Goal: Task Accomplishment & Management: Manage account settings

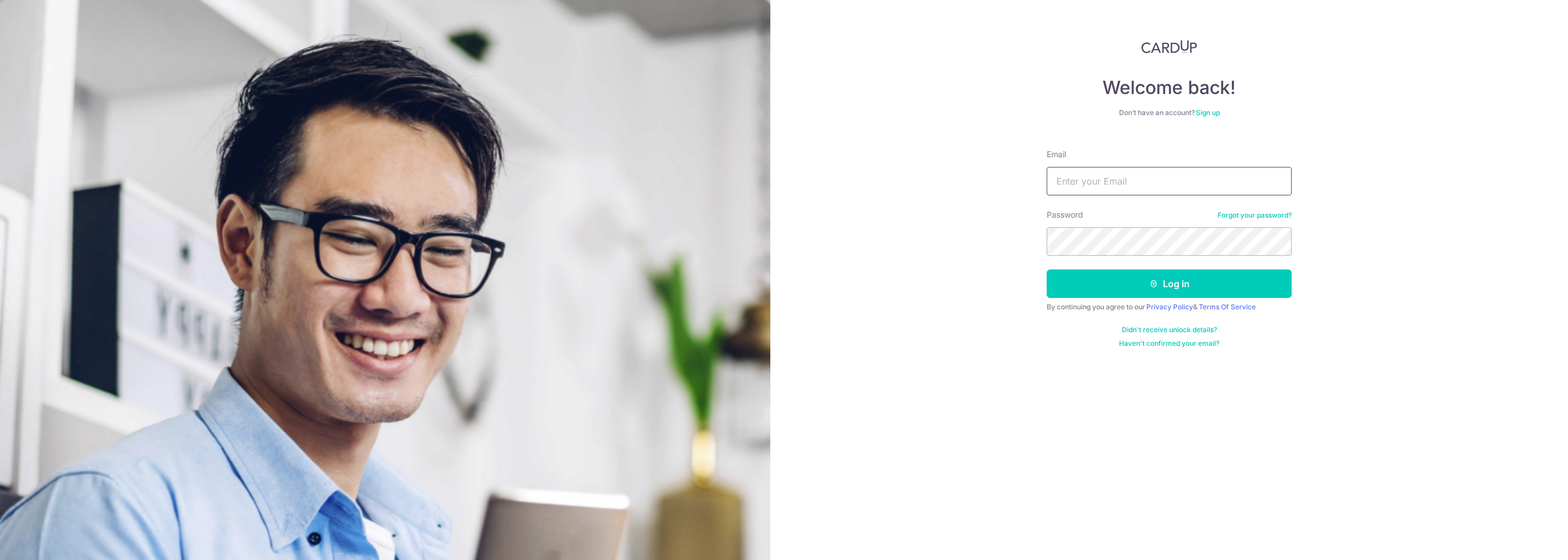
click at [1128, 175] on input "Email" at bounding box center [1169, 181] width 245 height 28
type input "gerald.goh.hy@gmail.com"
click at [1047, 269] on button "Log in" at bounding box center [1169, 283] width 245 height 28
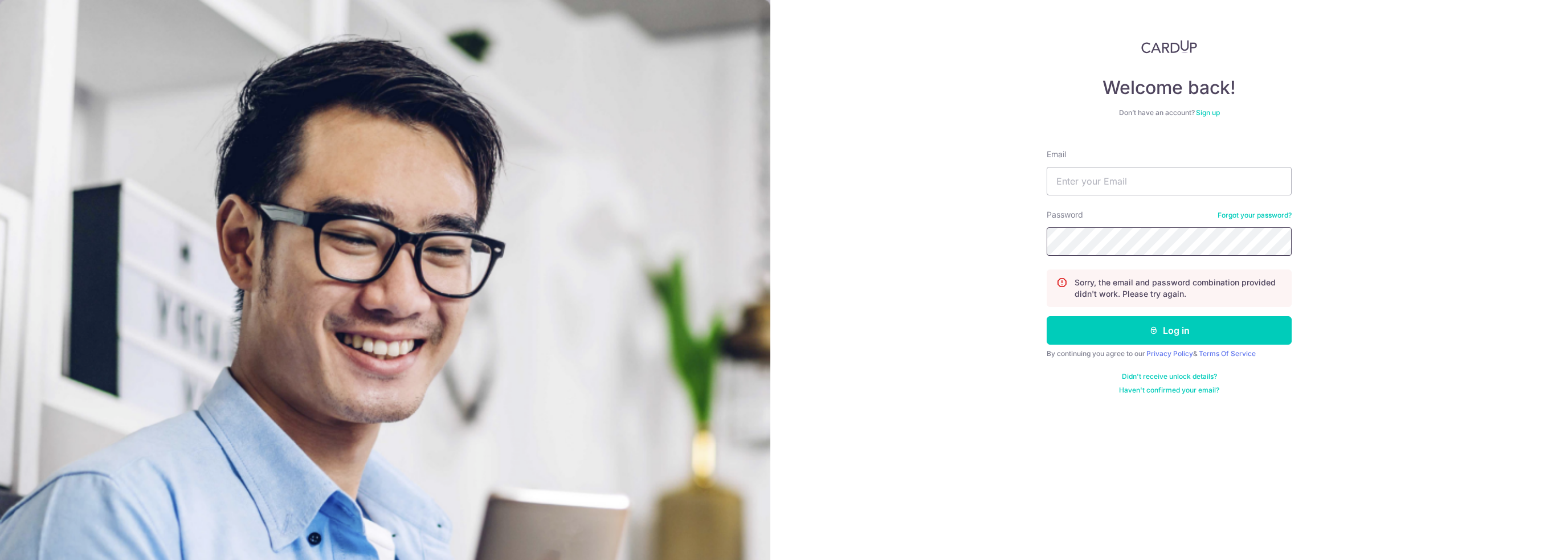
click at [1047, 316] on button "Log in" at bounding box center [1169, 330] width 245 height 28
click at [1124, 199] on form "Email Password Forgot your password? Sorry, the email and password combination …" at bounding box center [1169, 267] width 245 height 254
click at [1128, 176] on input "Email" at bounding box center [1169, 181] width 245 height 28
type input "[PERSON_NAME][EMAIL_ADDRESS][DOMAIN_NAME]"
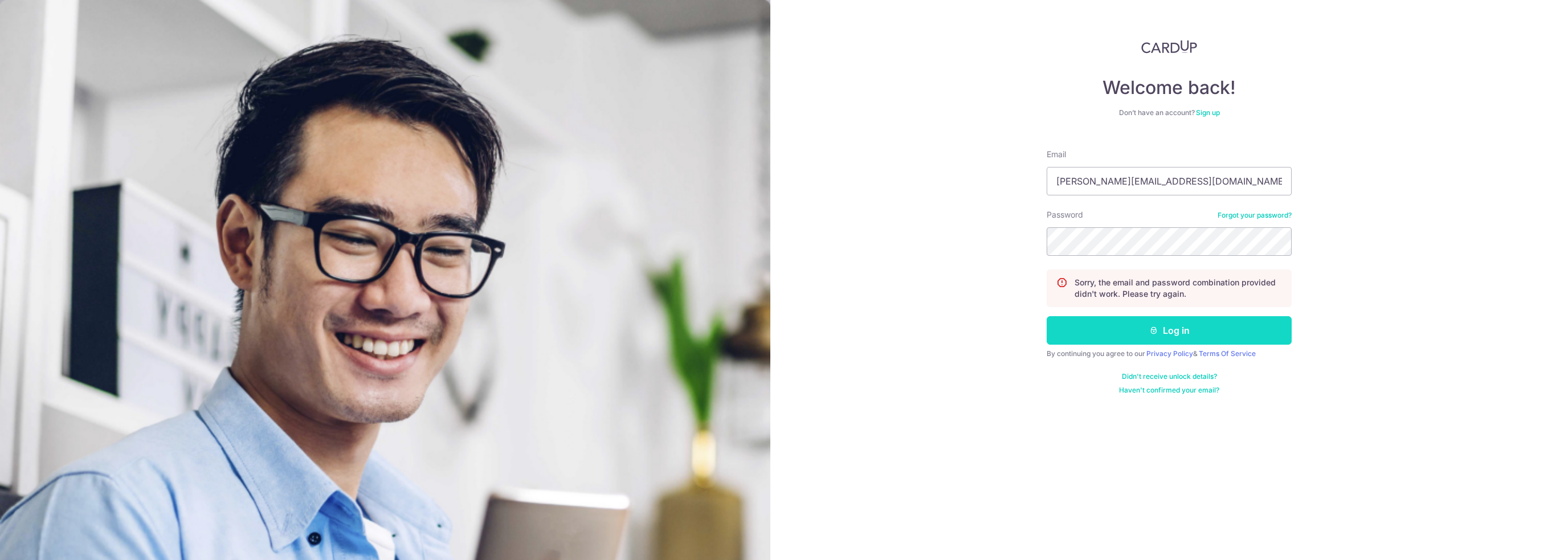
click at [1136, 340] on button "Log in" at bounding box center [1169, 330] width 245 height 28
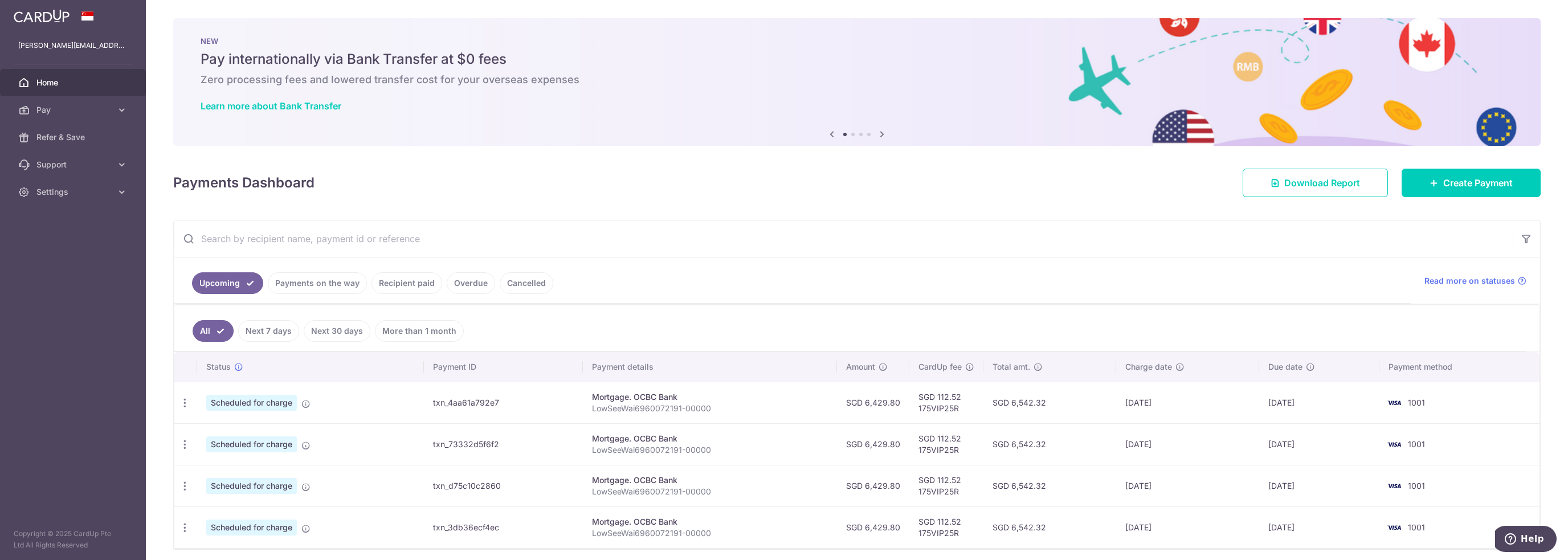
scroll to position [41, 0]
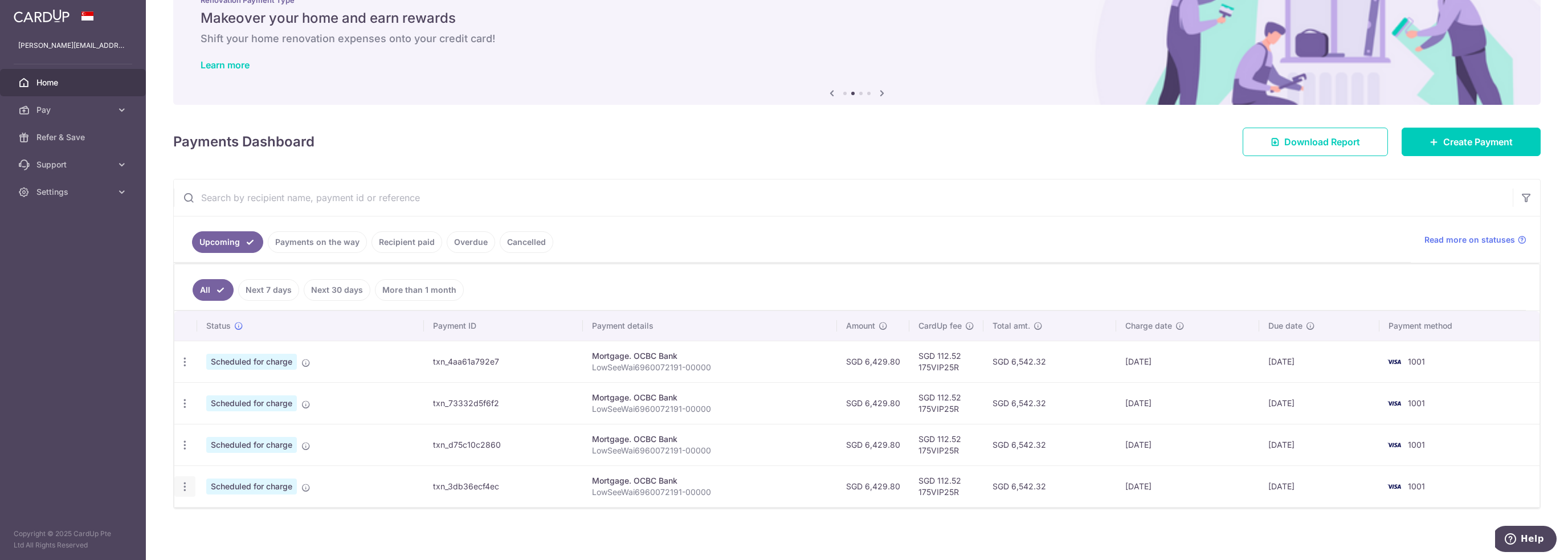
click at [179, 480] on icon "button" at bounding box center [184, 486] width 12 height 12
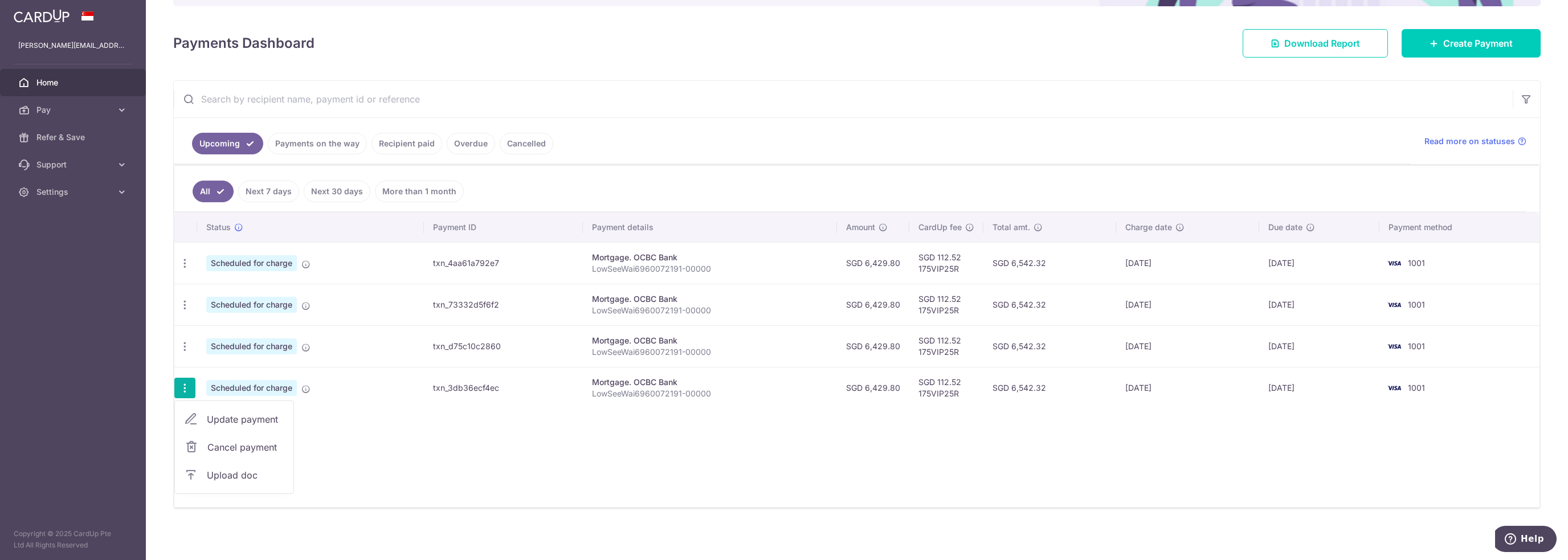
click at [247, 416] on span "Update payment" at bounding box center [245, 419] width 78 height 13
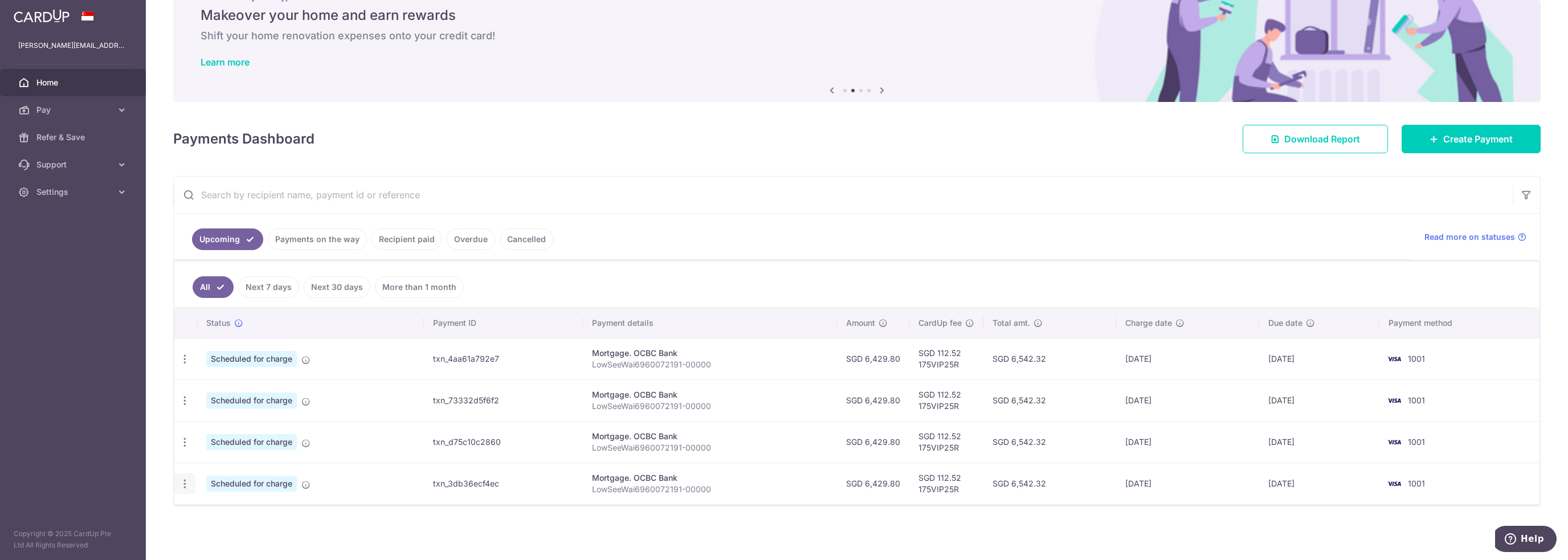
radio input "true"
type input "6,429.80"
type input "[DATE]"
type input "LowSeeWai6960072191-00000"
type input "175VIP25R"
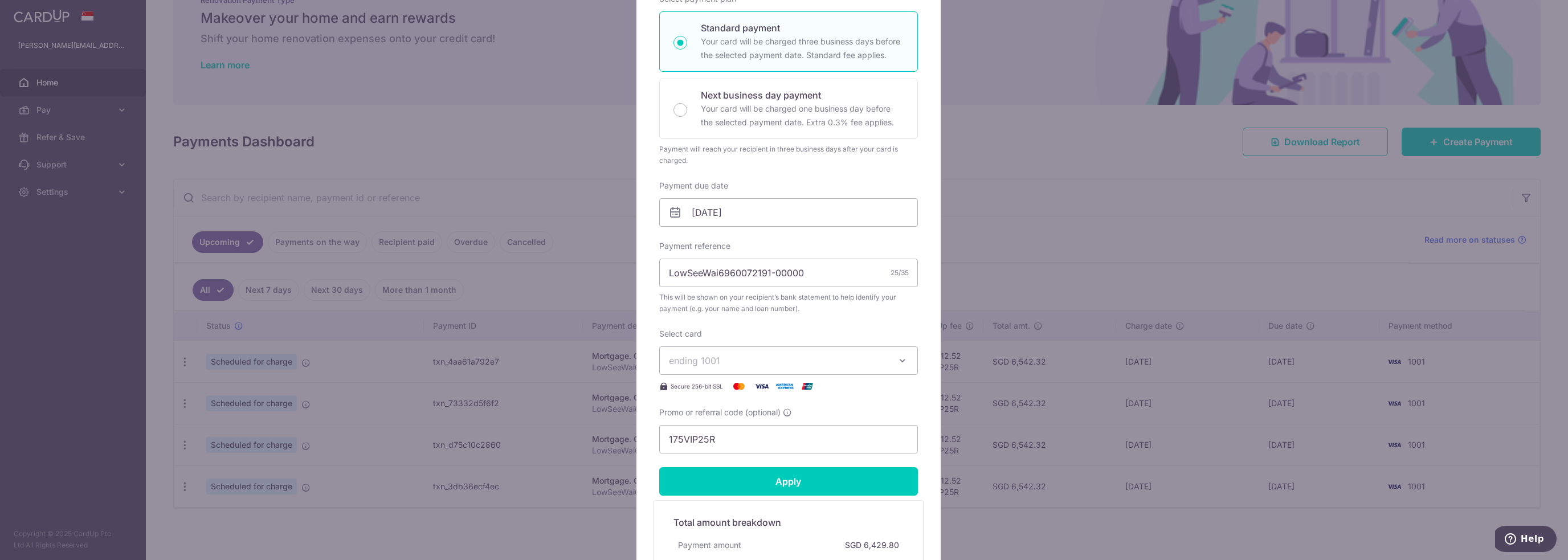
scroll to position [0, 0]
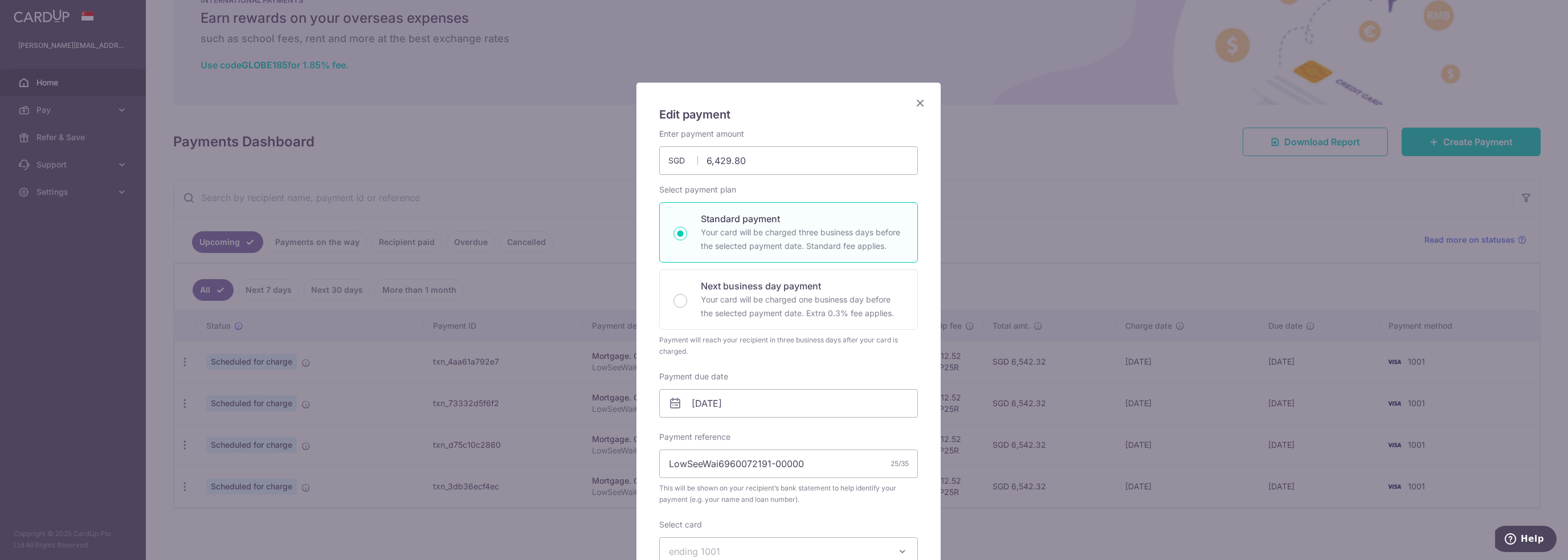
click at [916, 96] on icon "Close" at bounding box center [920, 103] width 13 height 14
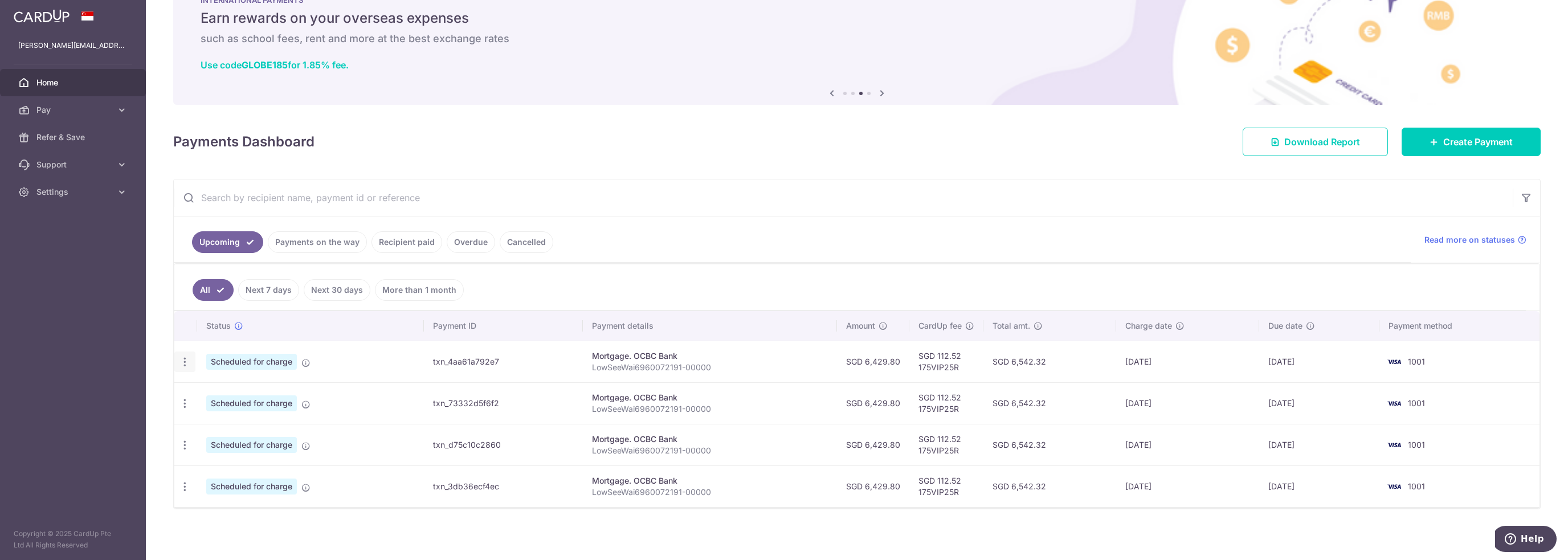
click at [183, 358] on icon "button" at bounding box center [184, 362] width 12 height 12
click at [218, 393] on span "Update payment" at bounding box center [245, 392] width 78 height 13
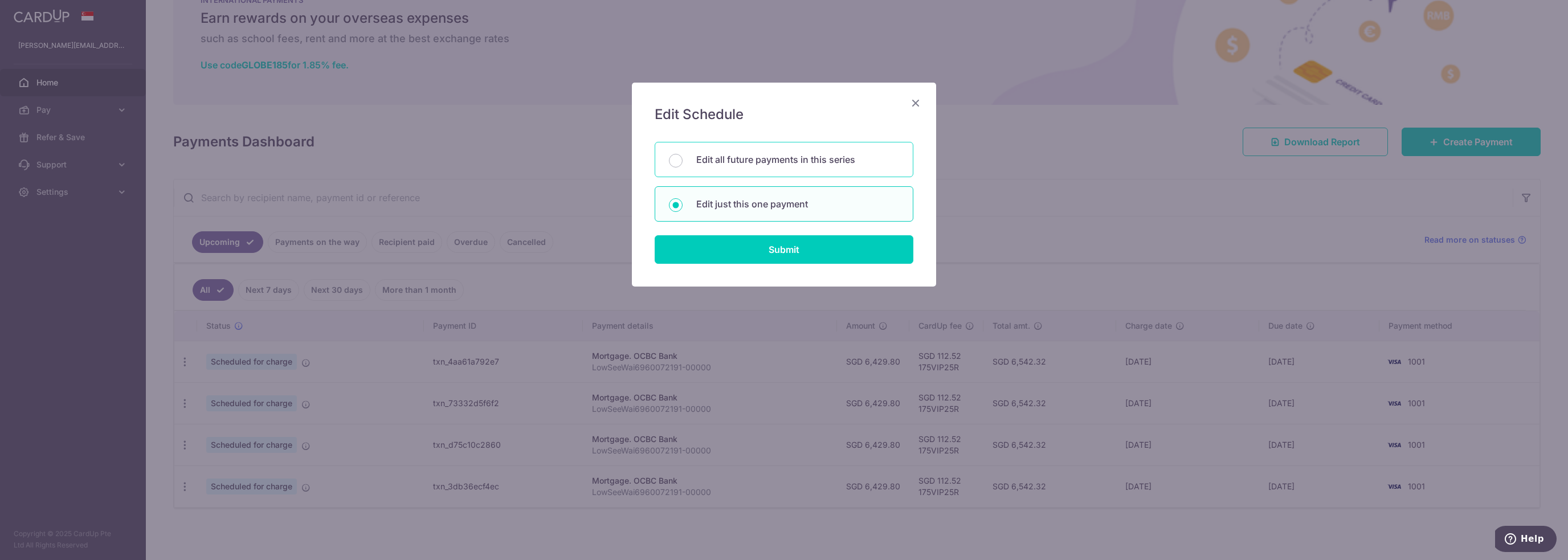
click at [729, 148] on div "Edit all future payments in this series" at bounding box center [784, 159] width 259 height 35
radio input "true"
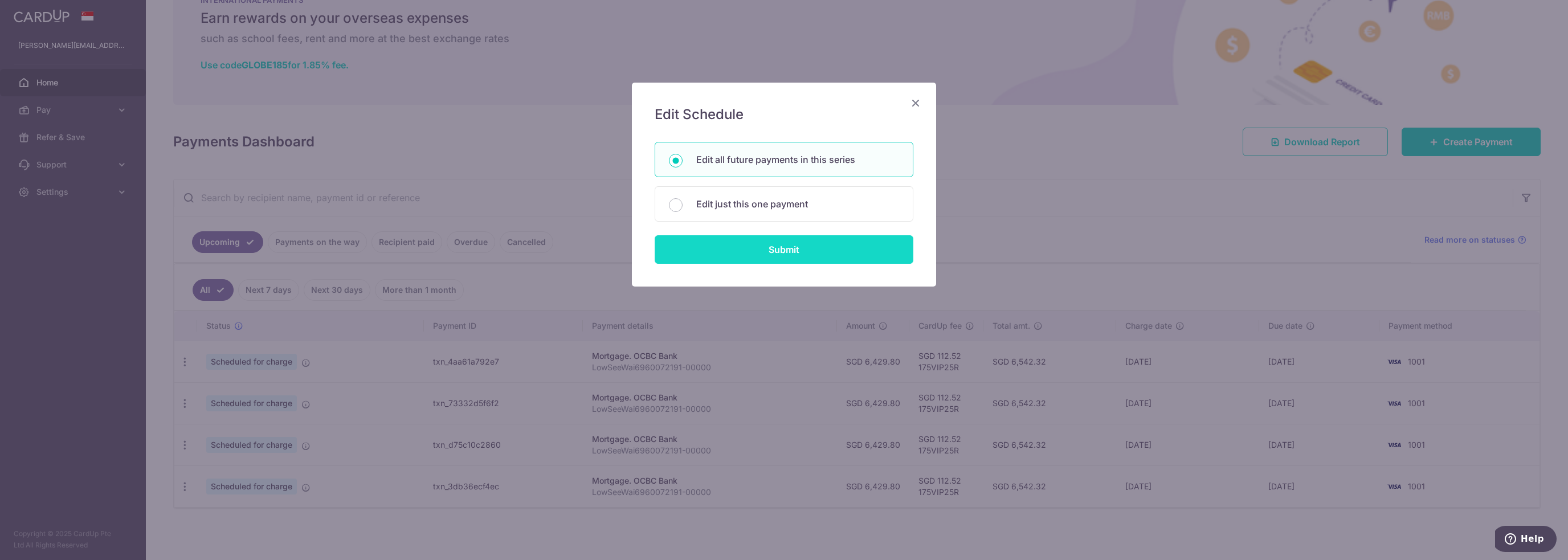
click at [725, 251] on input "Submit" at bounding box center [784, 249] width 259 height 28
radio input "true"
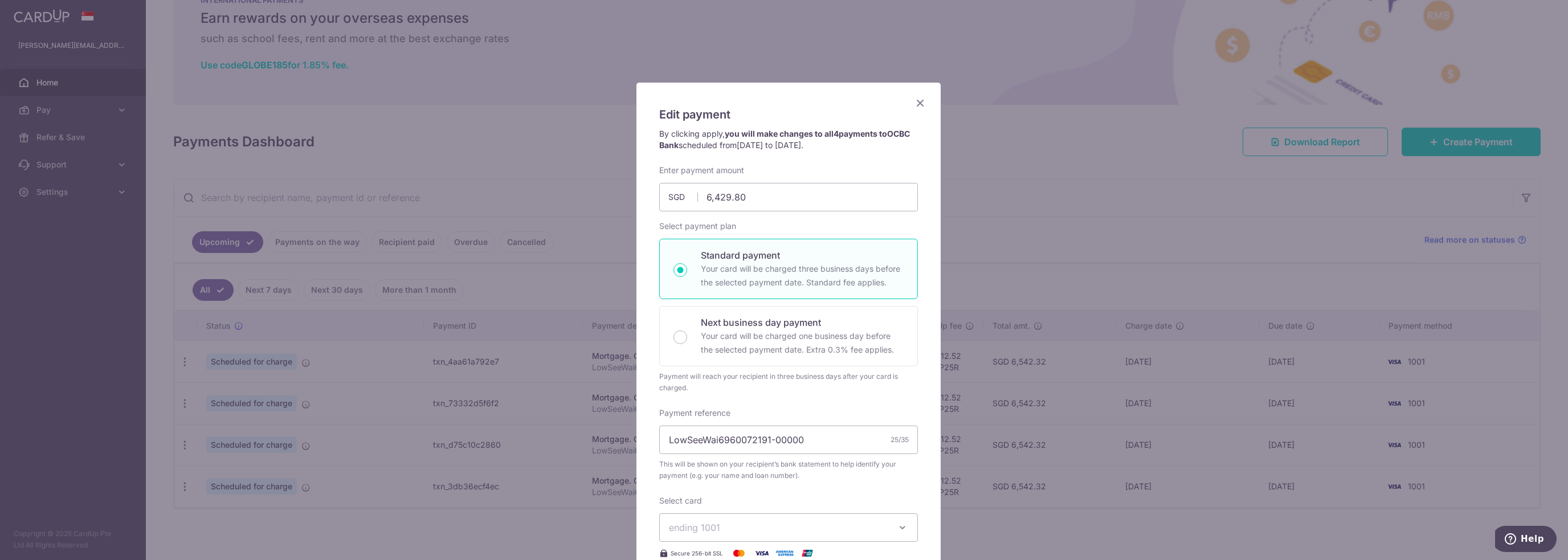
click at [918, 100] on icon "Close" at bounding box center [920, 103] width 13 height 14
